Goal: Task Accomplishment & Management: Use online tool/utility

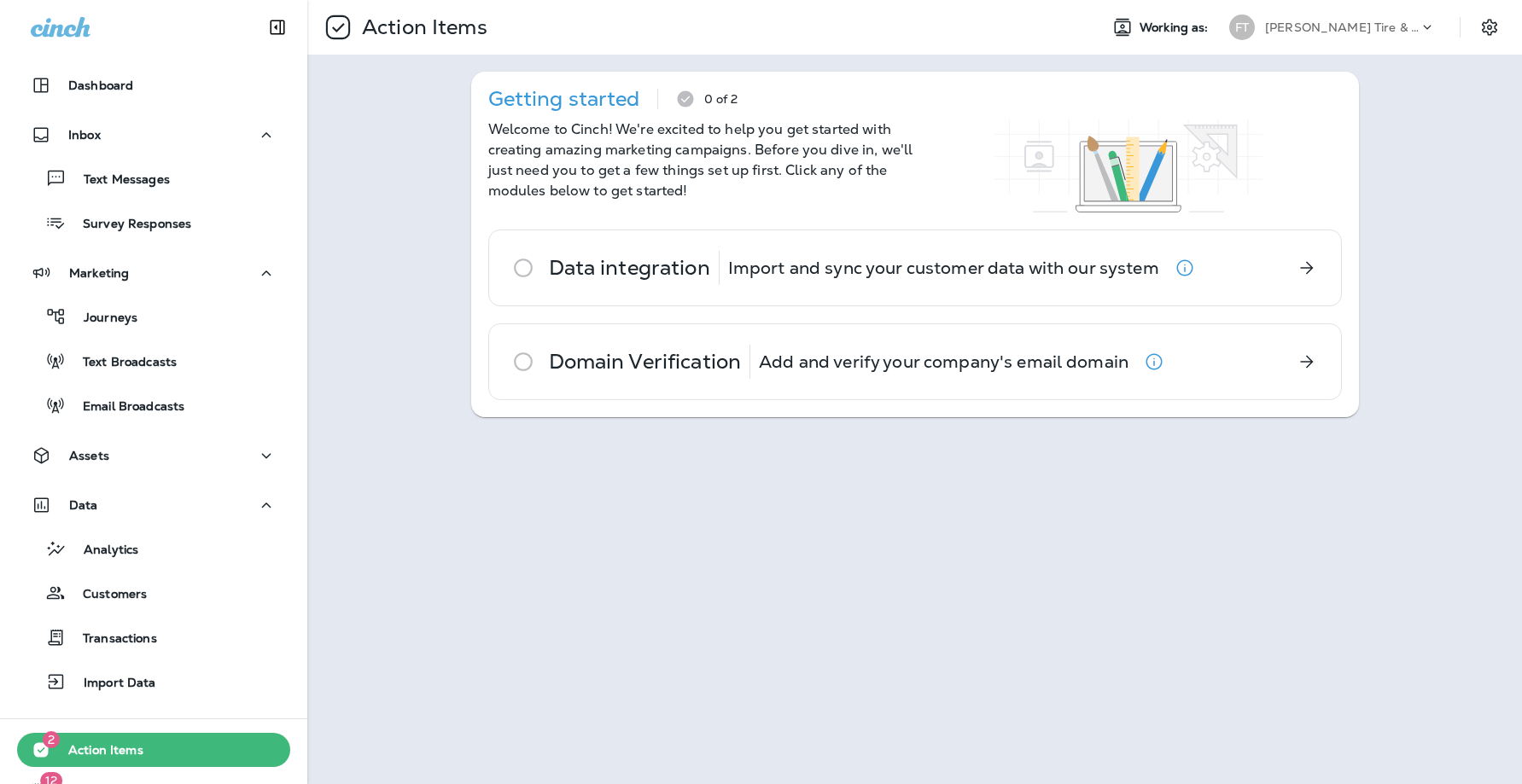
scroll to position [74, 0]
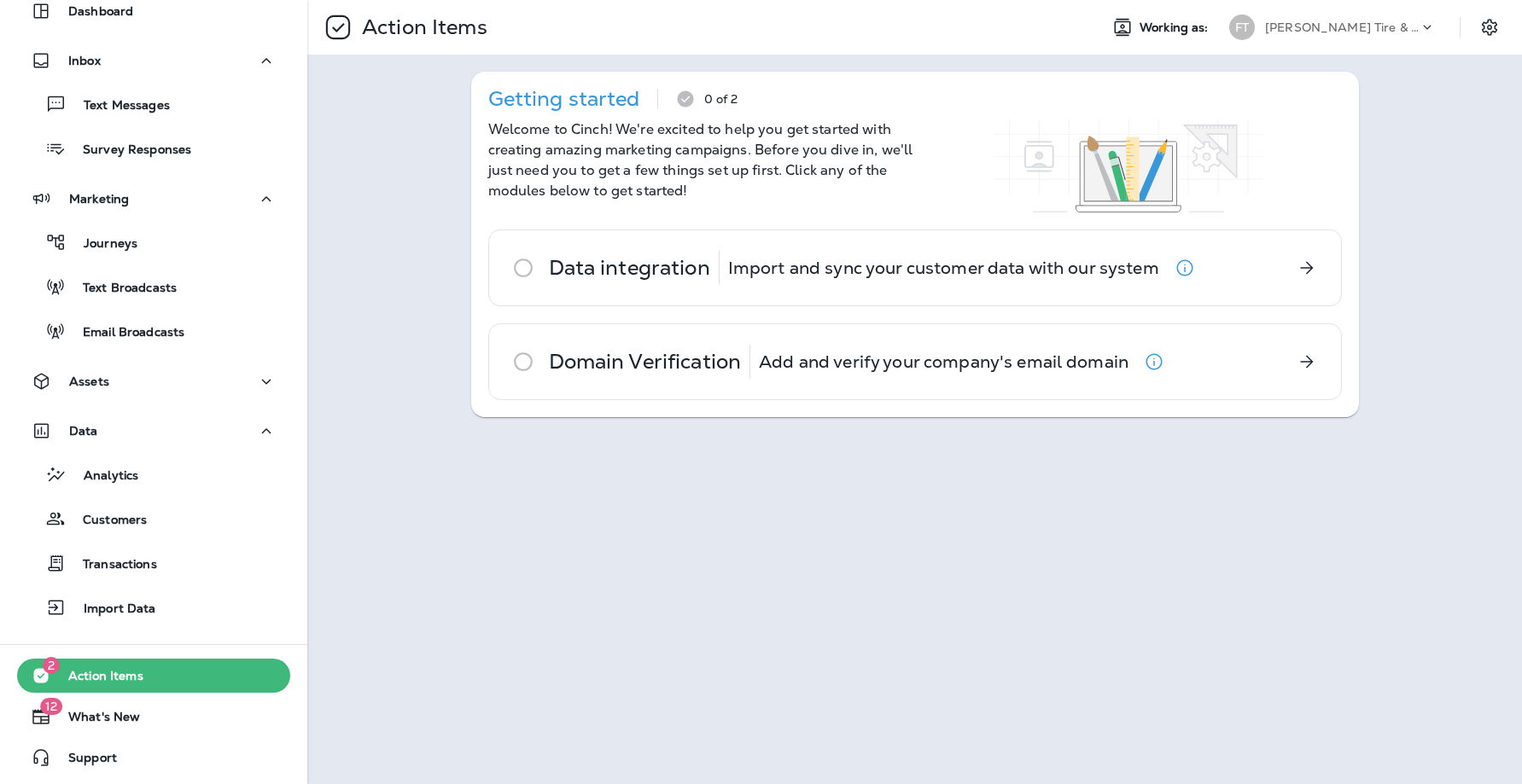
drag, startPoint x: 877, startPoint y: 473, endPoint x: 920, endPoint y: 450, distance: 48.8
click at [877, 472] on div "Action Items Working as: FT [PERSON_NAME] Tire & Auto Service Getting started 0…" at bounding box center [915, 392] width 1215 height 784
click at [787, 533] on div "Action Items Working as: FT [PERSON_NAME] Tire & Auto Service Getting started 0…" at bounding box center [915, 392] width 1215 height 784
click at [779, 274] on p "Import and sync your customer data with our system" at bounding box center [943, 268] width 431 height 13
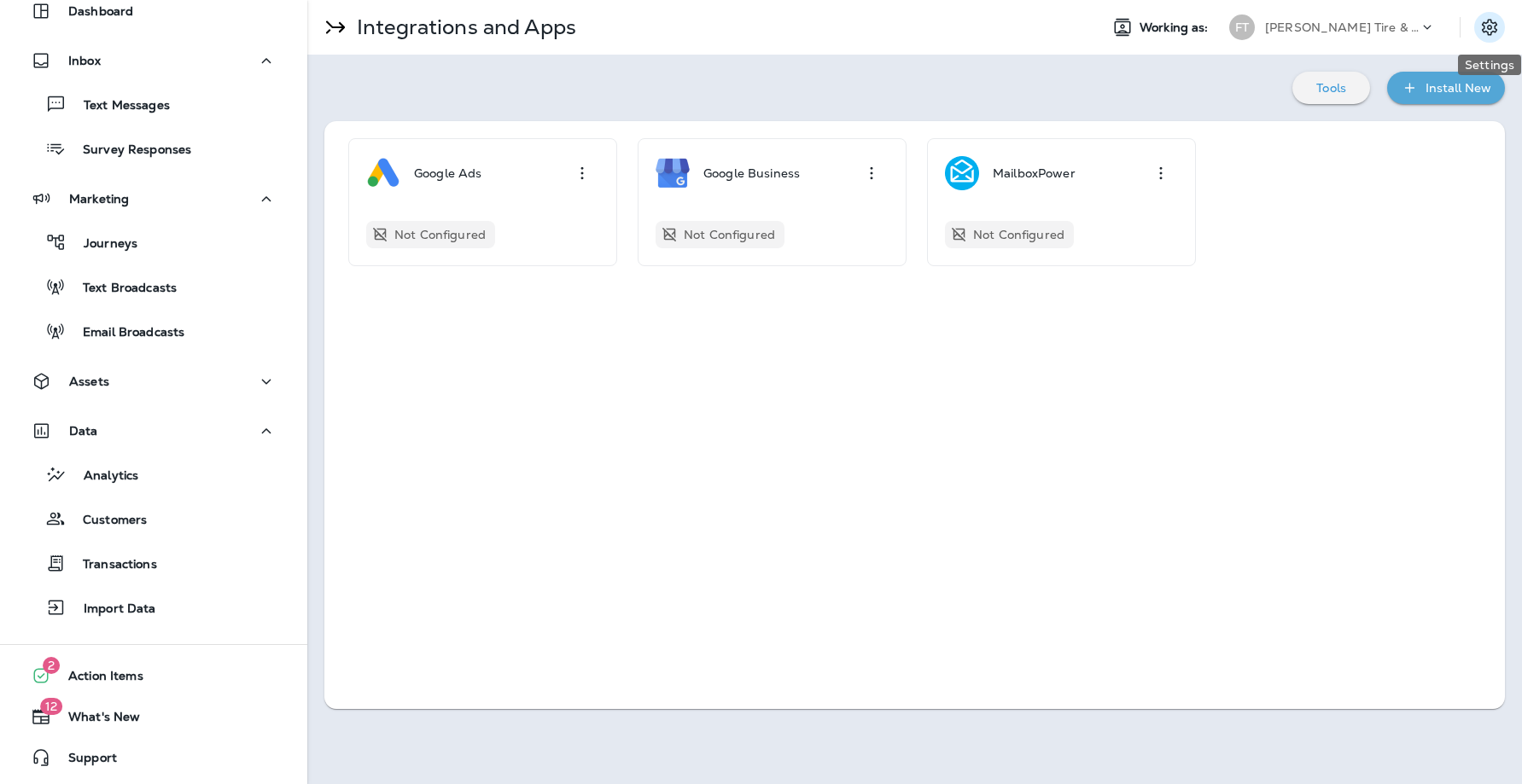
click at [1495, 26] on icon "Settings" at bounding box center [1490, 27] width 21 height 21
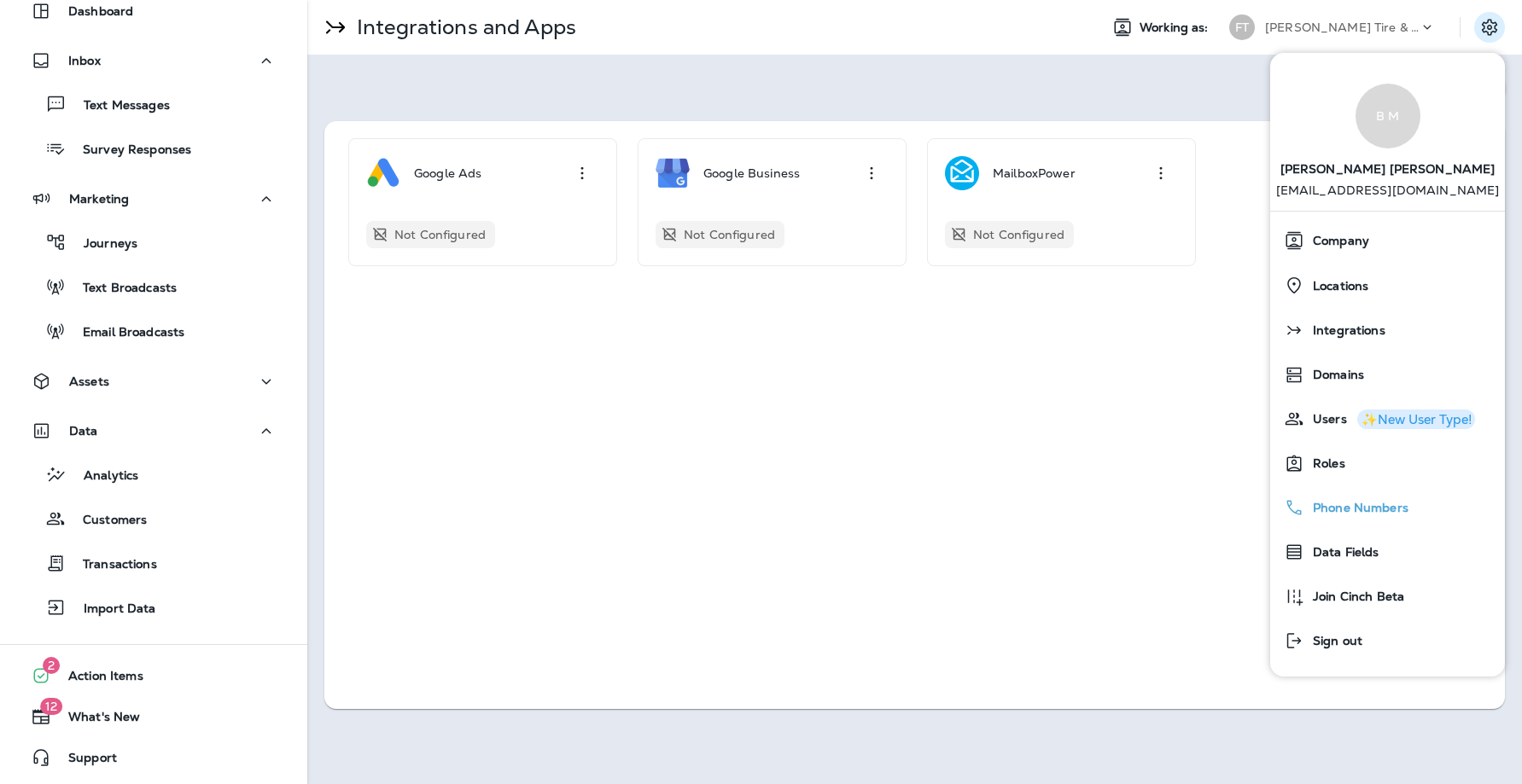
click at [1347, 508] on span "Phone Numbers" at bounding box center [1356, 508] width 104 height 14
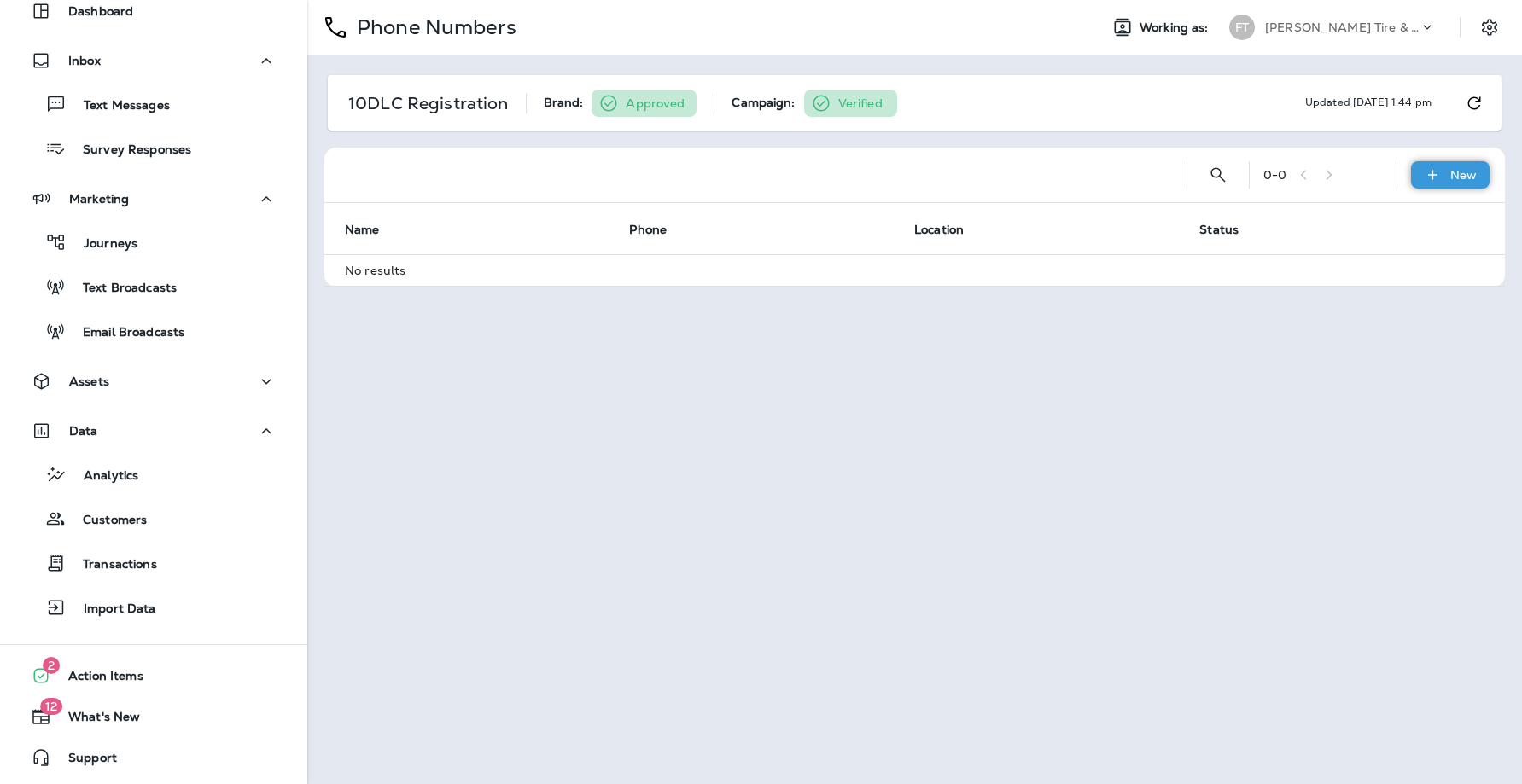
click at [1462, 169] on p "New" at bounding box center [1464, 175] width 27 height 13
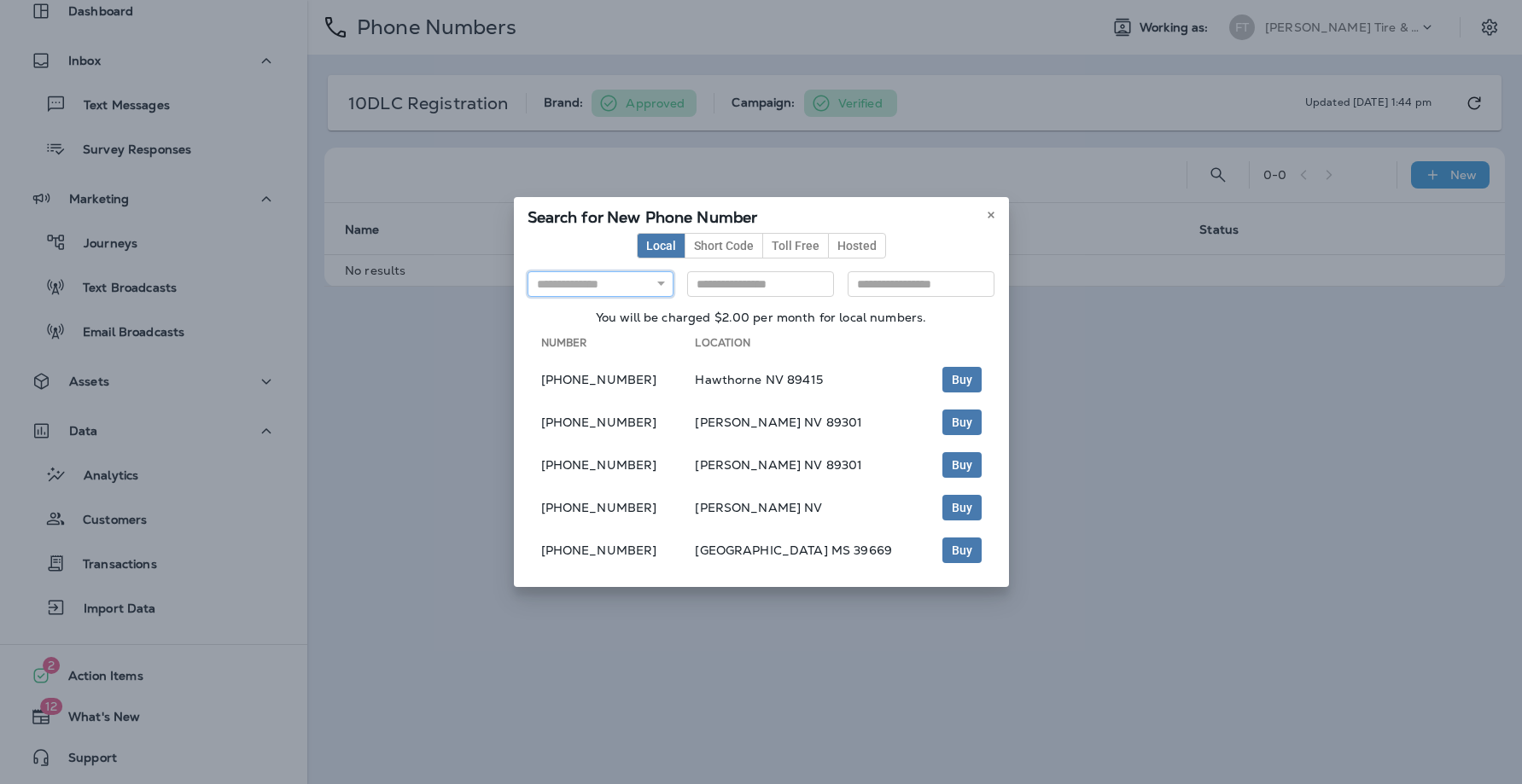
click at [617, 288] on select "**********" at bounding box center [600, 284] width 147 height 26
select select "**"
click at [986, 218] on icon at bounding box center [991, 215] width 10 height 10
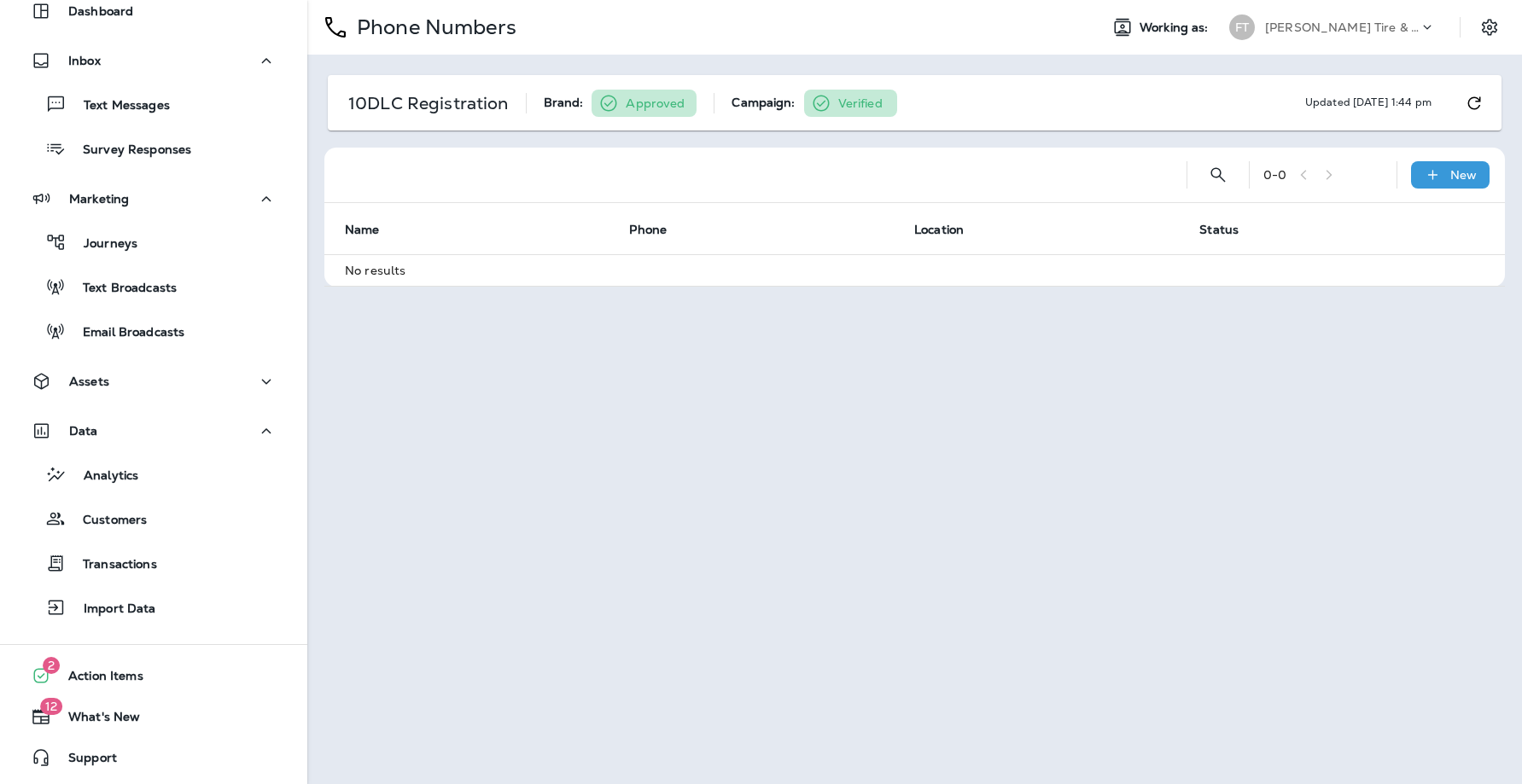
click at [1011, 402] on div "Phone Numbers Working as: FT [PERSON_NAME] Tire & Auto Service 10DLC Registrati…" at bounding box center [915, 392] width 1215 height 784
